Goal: Find specific page/section: Find specific page/section

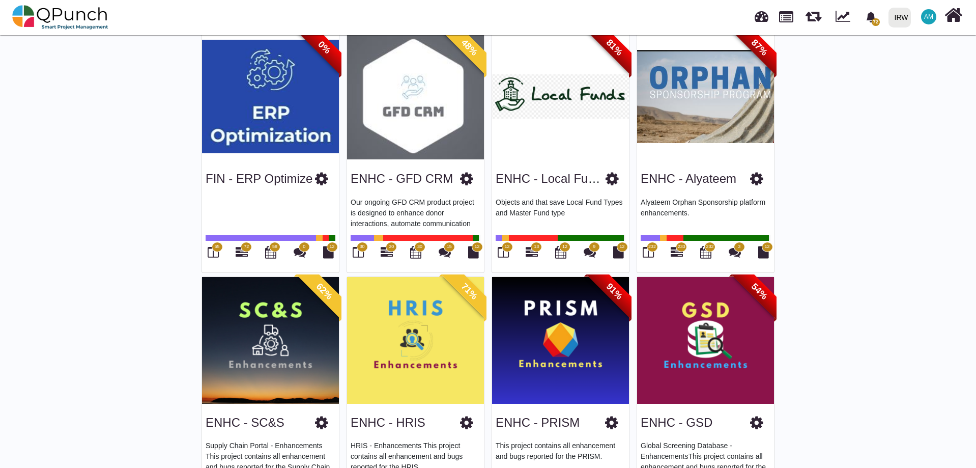
scroll to position [509, 0]
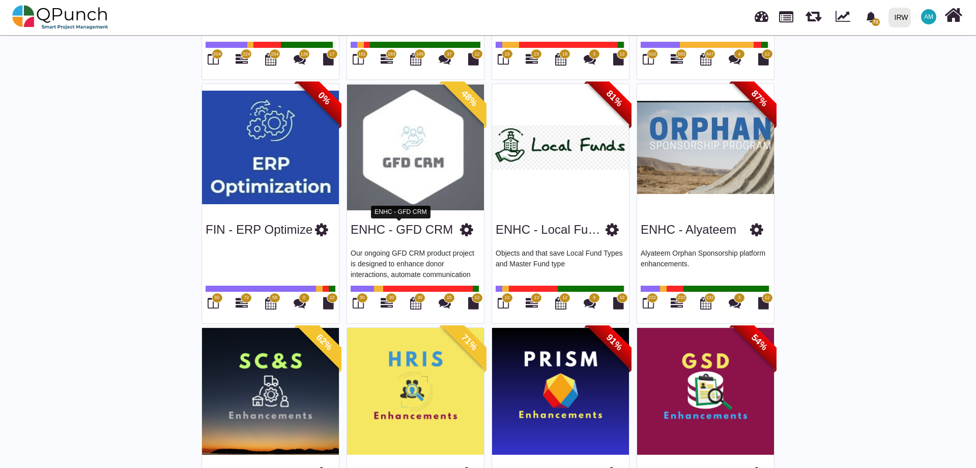
click at [409, 225] on link "ENHC - GFD CRM" at bounding box center [402, 229] width 102 height 14
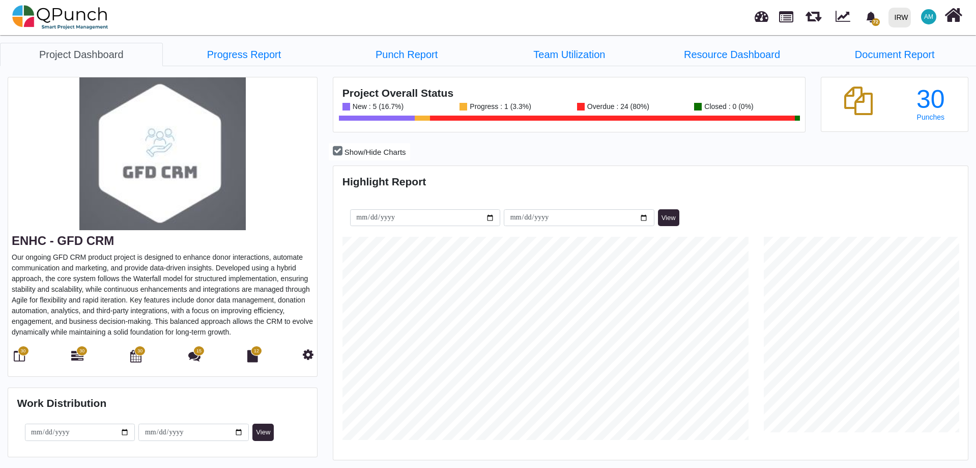
scroll to position [280, 631]
click at [22, 360] on icon at bounding box center [19, 356] width 11 height 12
click at [20, 352] on span "30" at bounding box center [23, 351] width 11 height 10
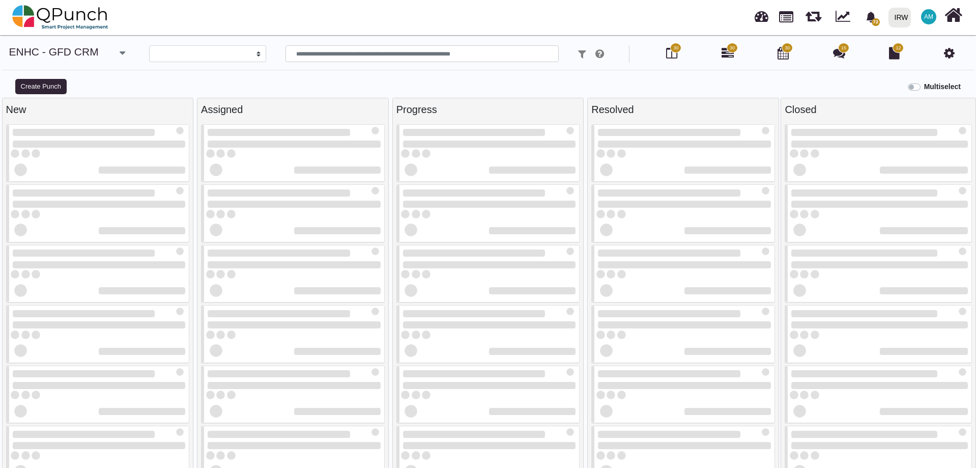
select select
